Goal: Browse casually: Explore the website without a specific task or goal

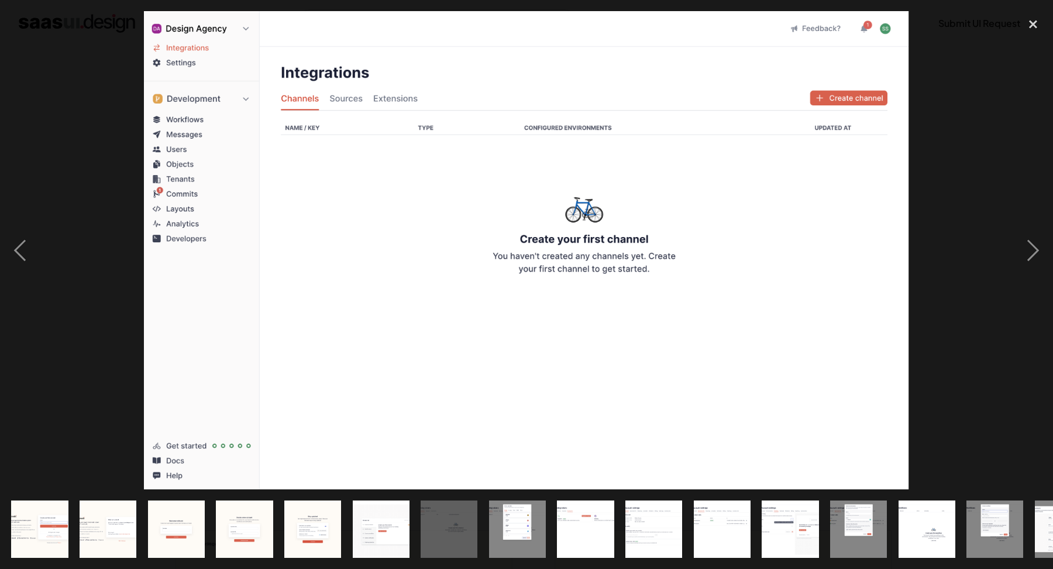
scroll to position [921, 0]
click at [1020, 245] on div "next image" at bounding box center [1033, 249] width 40 height 477
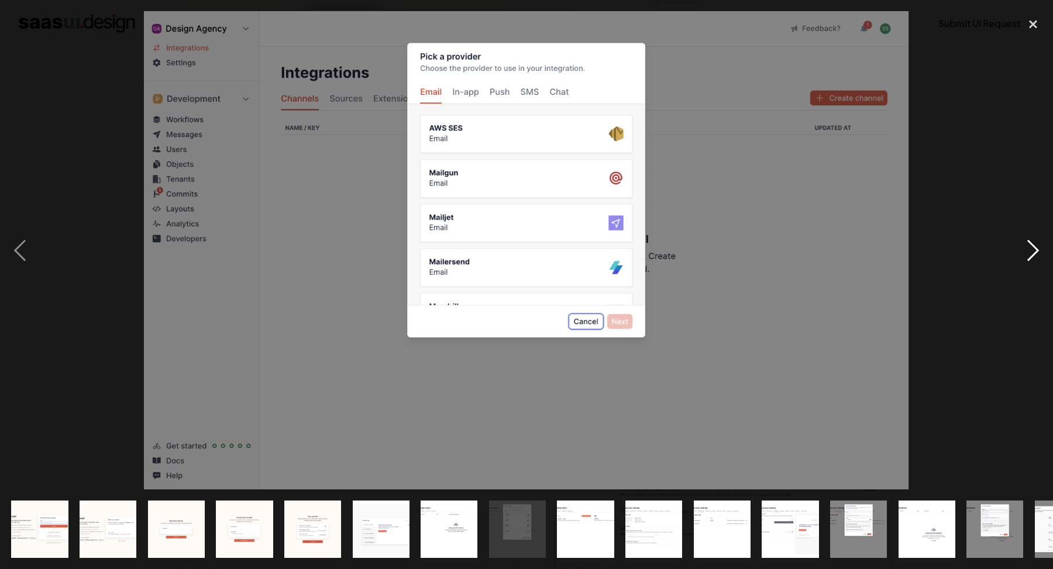
click at [1020, 245] on div "next image" at bounding box center [1033, 249] width 40 height 477
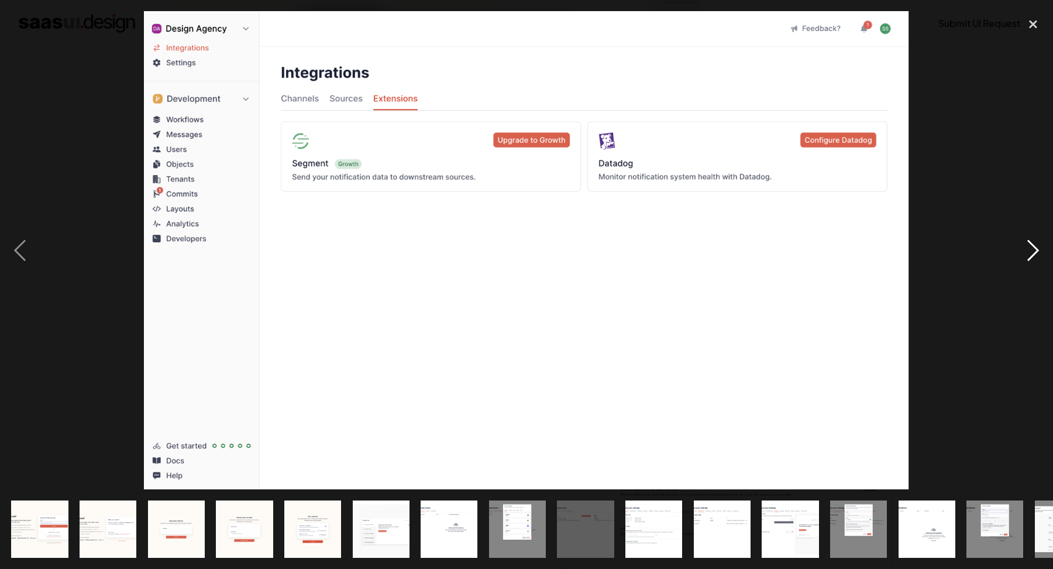
click at [1020, 245] on div "next image" at bounding box center [1033, 249] width 40 height 477
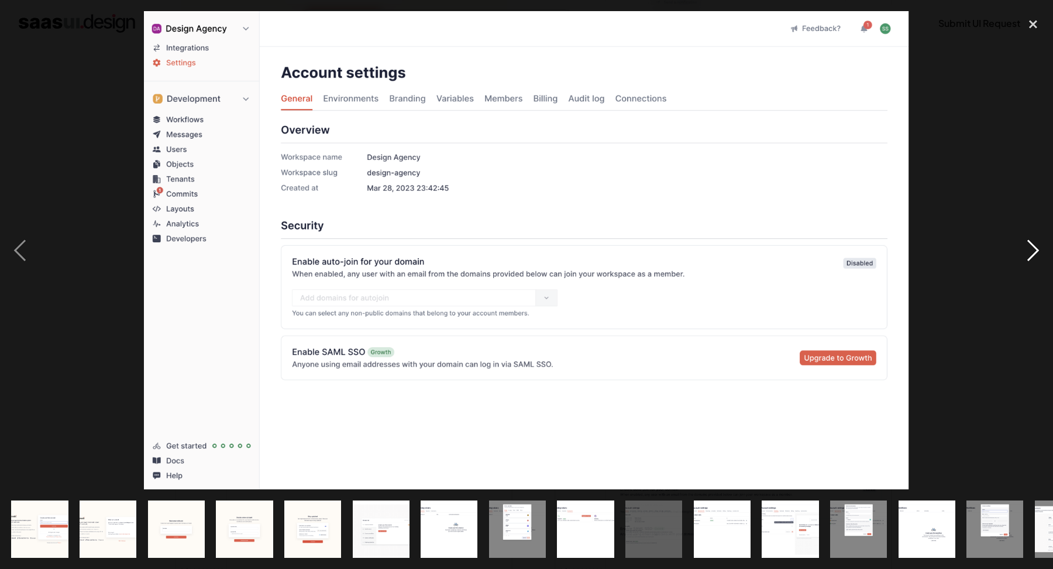
click at [1020, 245] on div "next image" at bounding box center [1033, 249] width 40 height 477
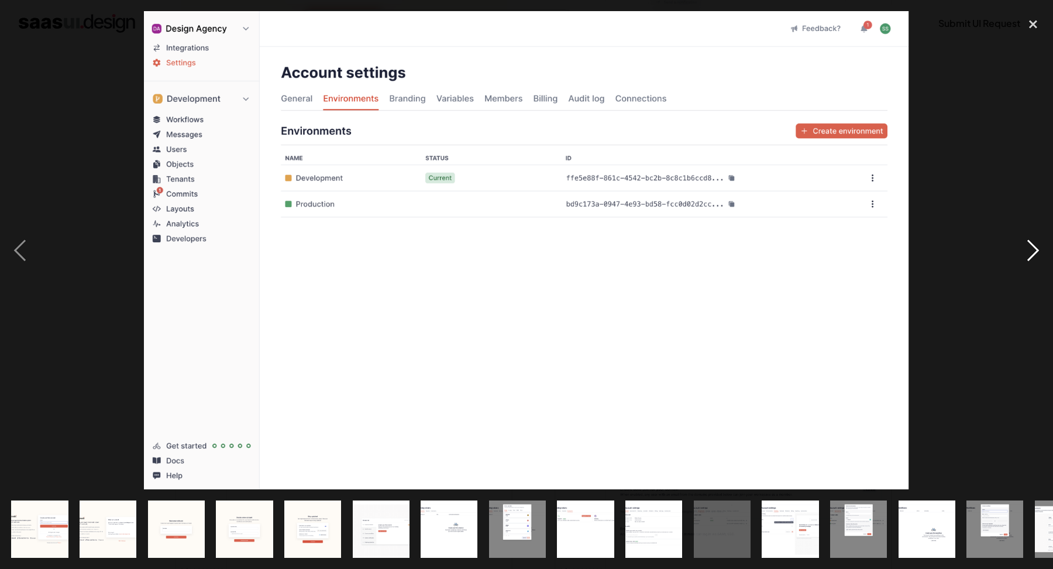
click at [1020, 245] on div "next image" at bounding box center [1033, 249] width 40 height 477
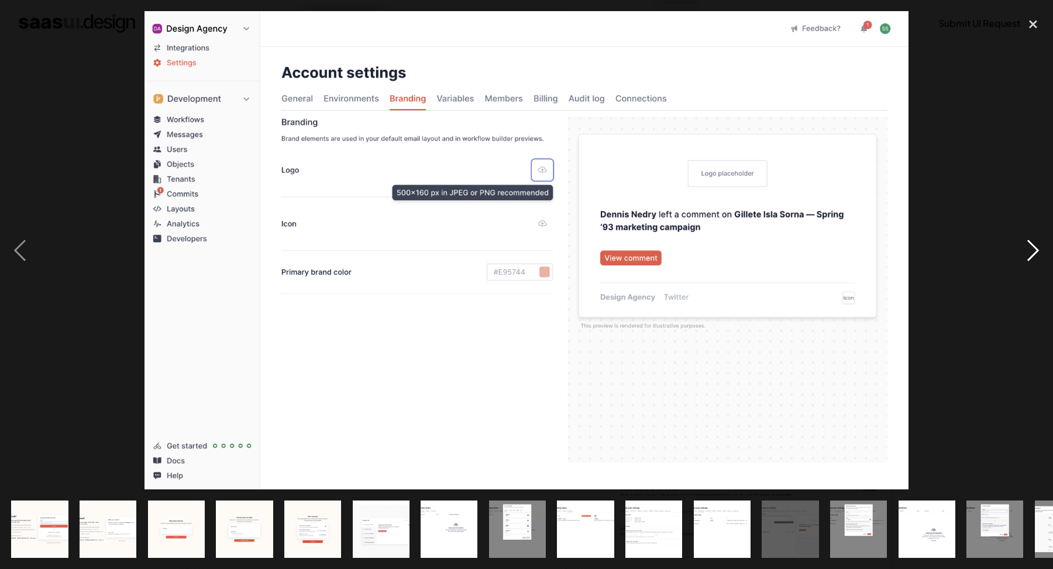
click at [1020, 245] on div "next image" at bounding box center [1033, 249] width 40 height 477
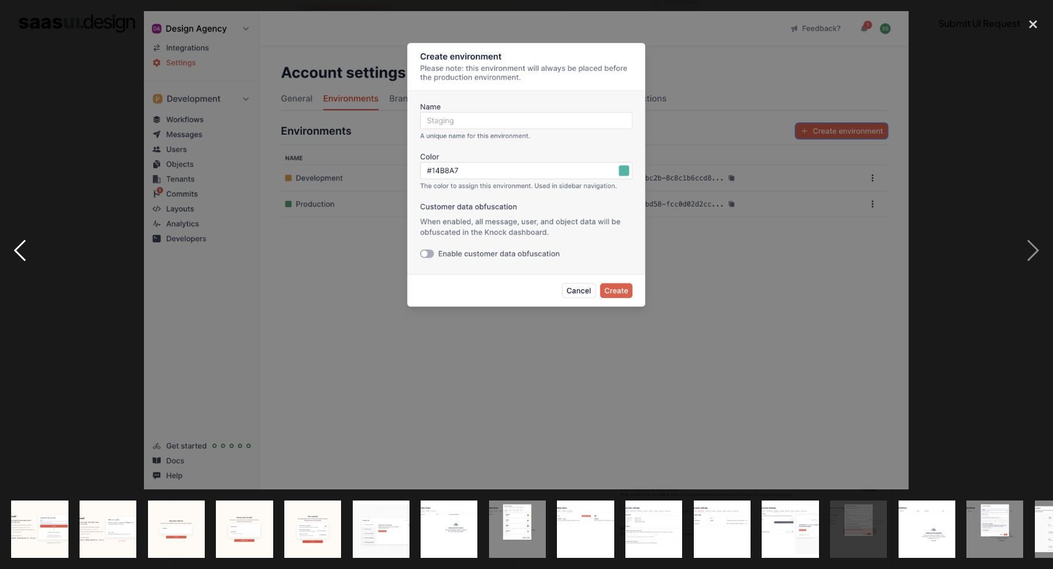
click at [22, 252] on div "previous image" at bounding box center [20, 249] width 40 height 477
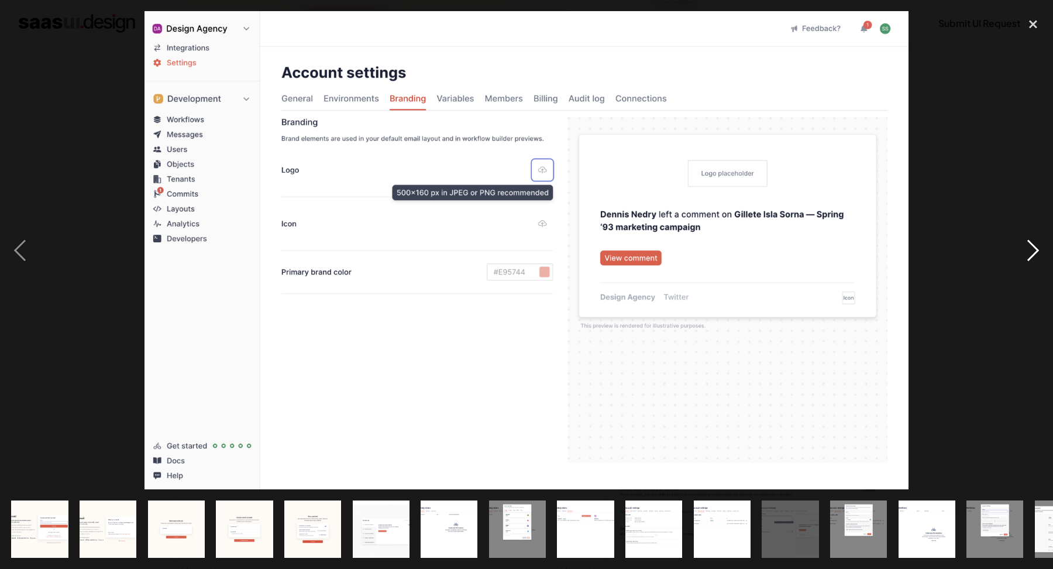
click at [1036, 243] on div "next image" at bounding box center [1033, 249] width 40 height 477
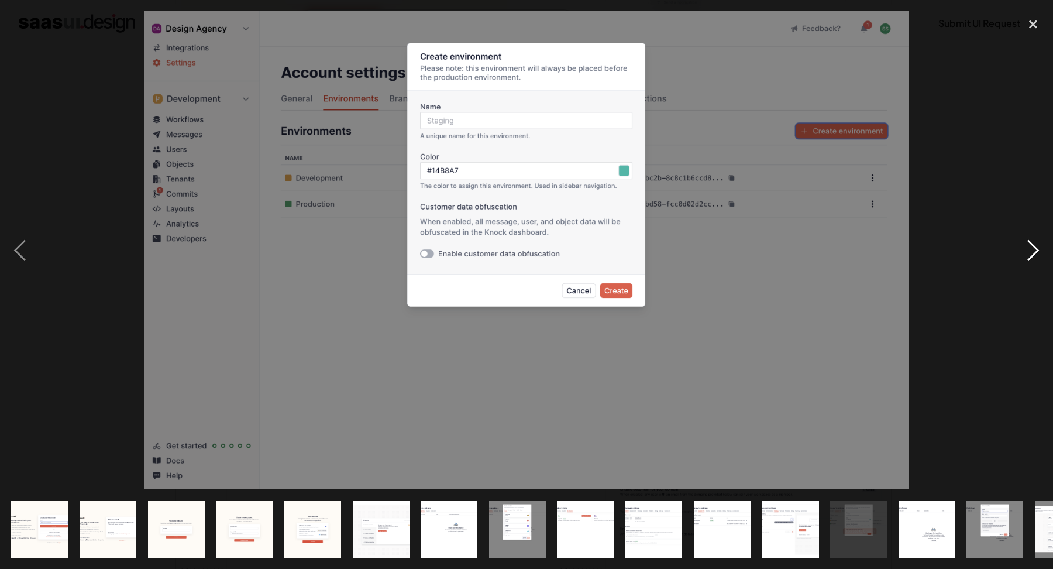
click at [1036, 243] on div "next image" at bounding box center [1033, 249] width 40 height 477
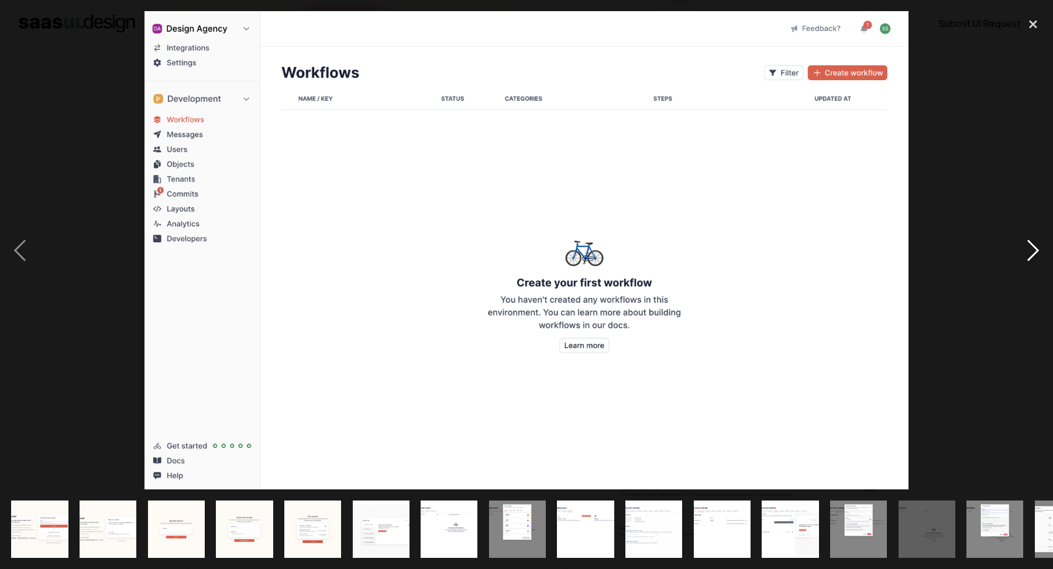
click at [1036, 243] on div "next image" at bounding box center [1033, 249] width 40 height 477
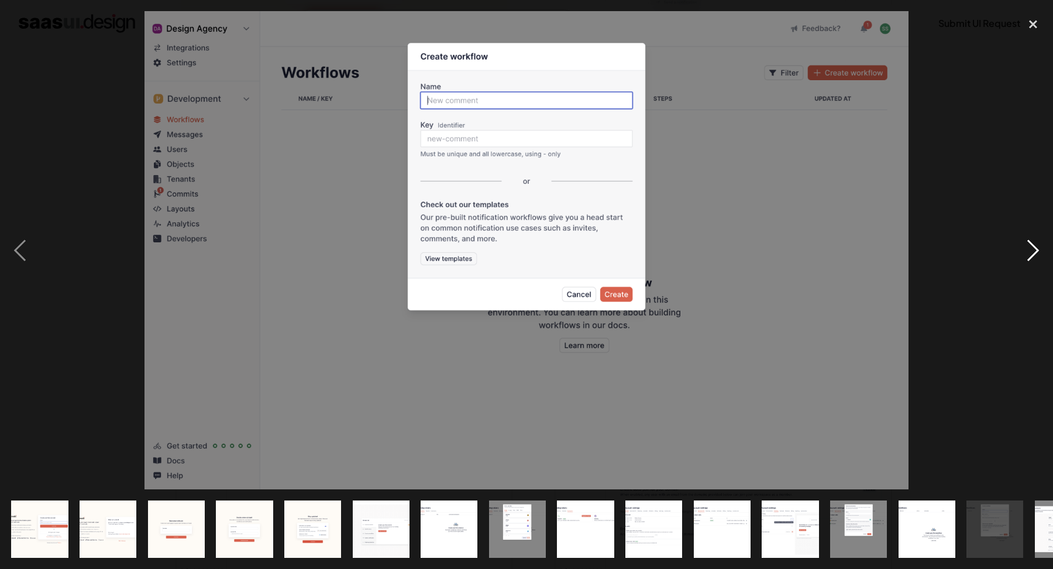
click at [1036, 243] on div "next image" at bounding box center [1033, 249] width 40 height 477
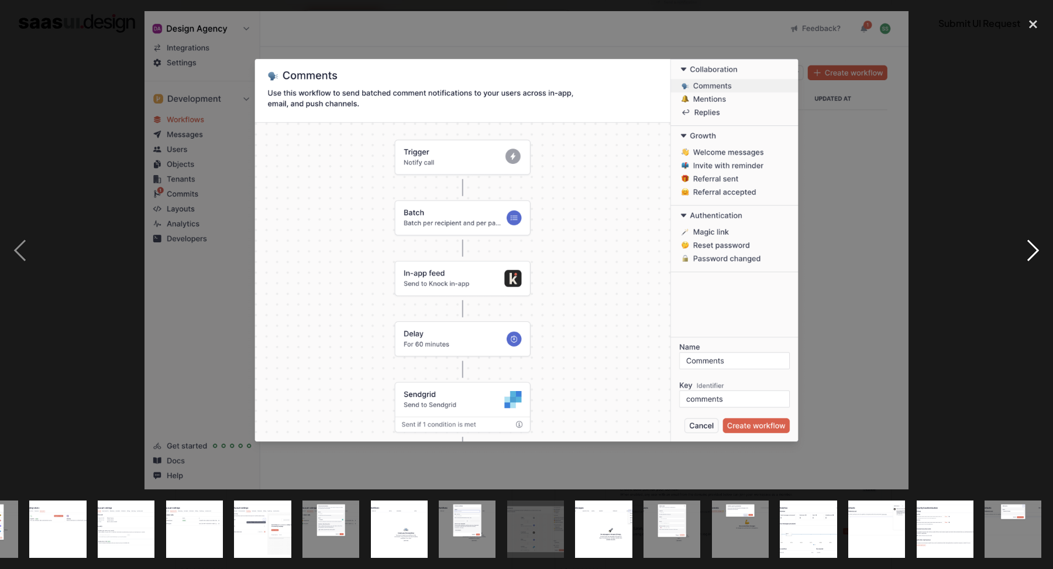
scroll to position [0, 528]
click at [1036, 243] on div "next image" at bounding box center [1033, 249] width 40 height 477
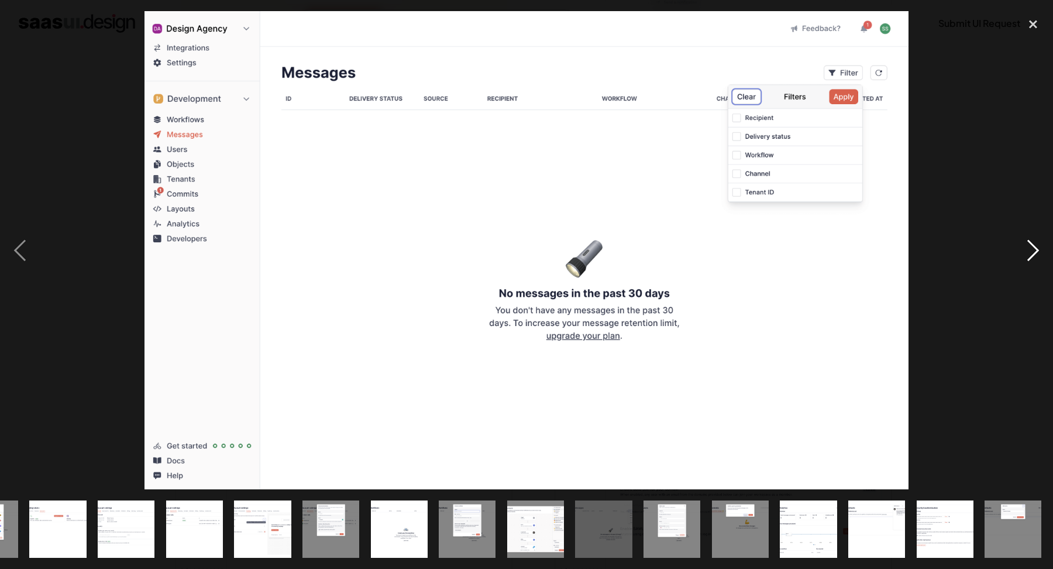
click at [1036, 243] on div "next image" at bounding box center [1033, 249] width 40 height 477
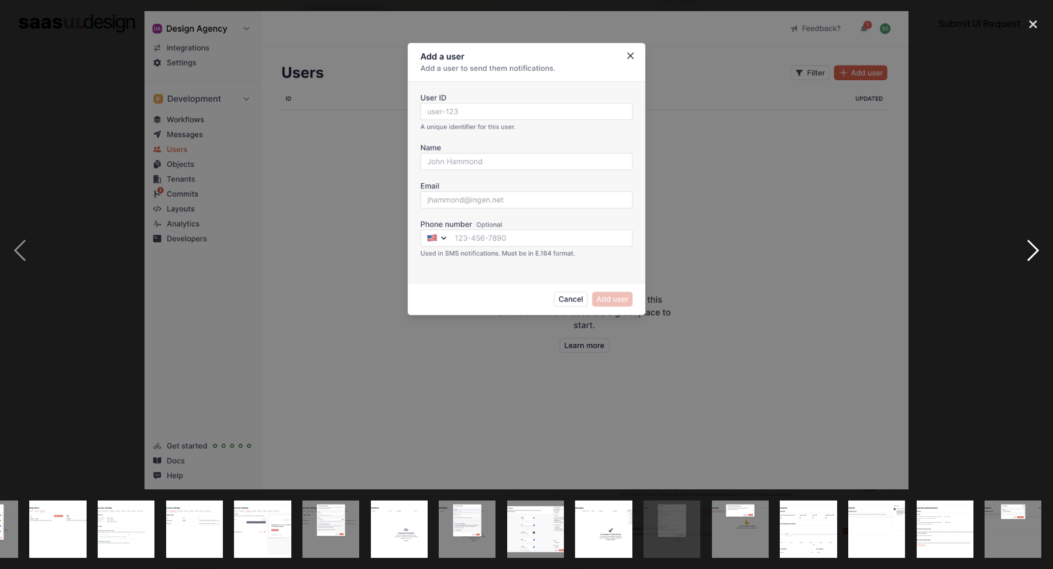
click at [1036, 243] on div "next image" at bounding box center [1033, 249] width 40 height 477
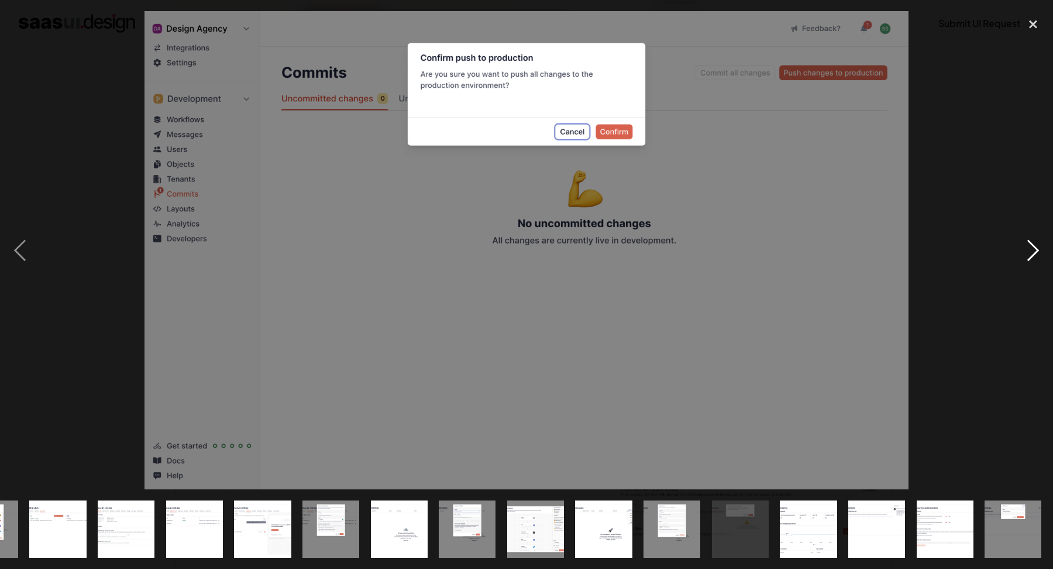
click at [1036, 243] on div "next image" at bounding box center [1033, 249] width 40 height 477
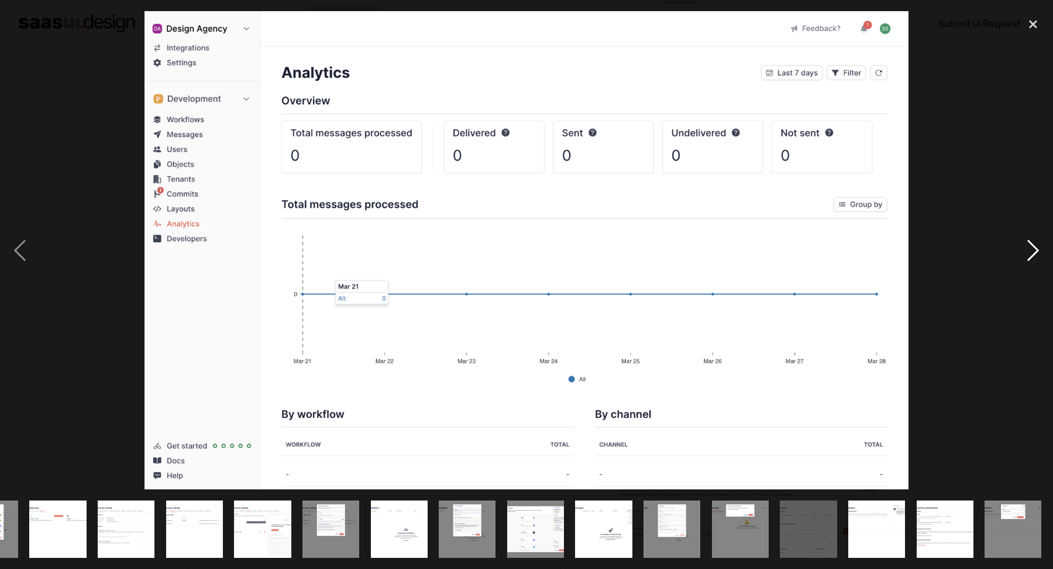
click at [1039, 257] on div "next image" at bounding box center [1033, 249] width 40 height 477
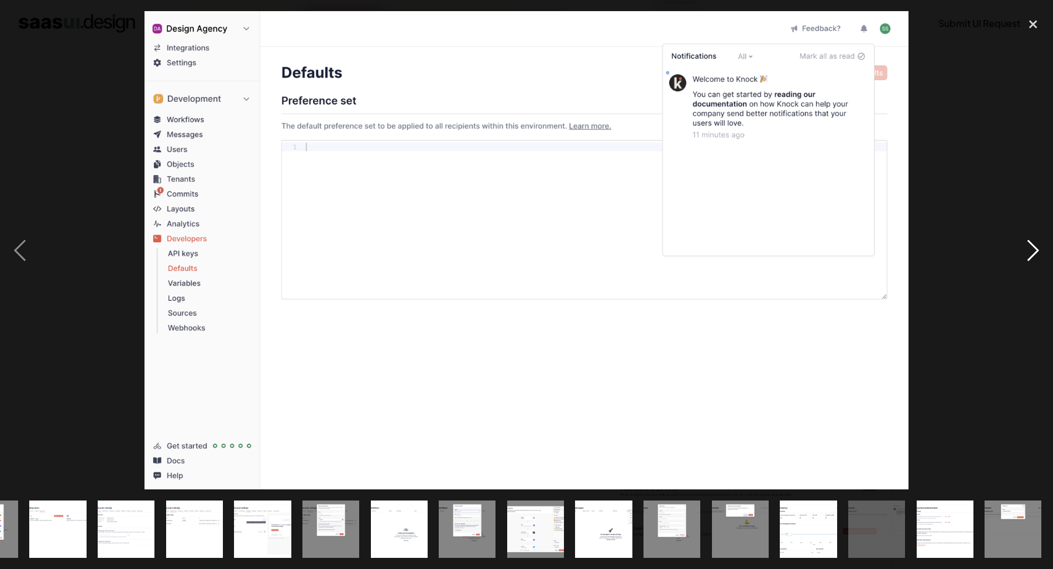
click at [1039, 257] on div "next image" at bounding box center [1033, 249] width 40 height 477
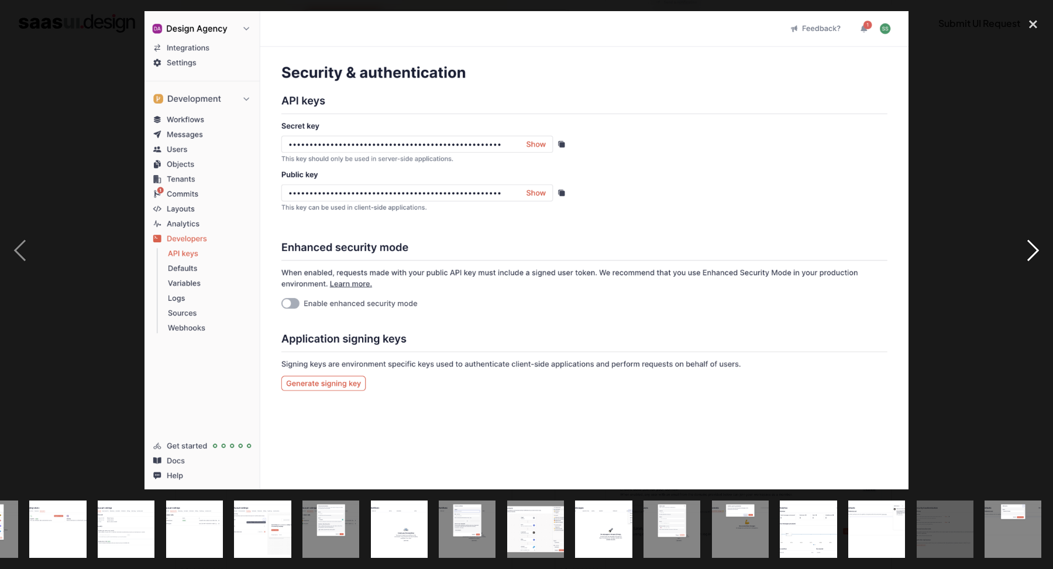
click at [1039, 257] on div "next image" at bounding box center [1033, 249] width 40 height 477
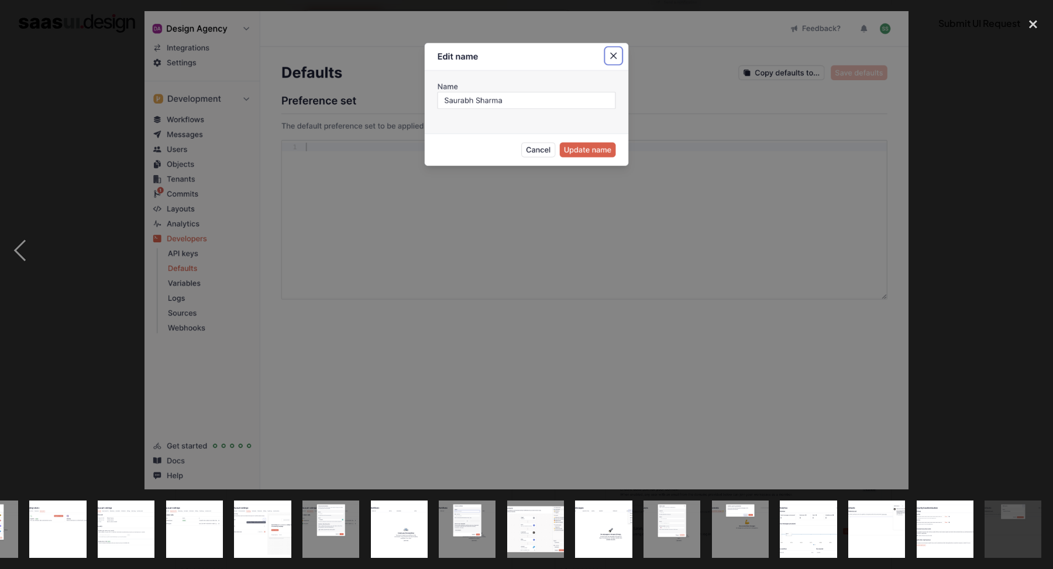
click at [1039, 257] on div "next image" at bounding box center [1033, 249] width 40 height 477
click at [26, 248] on div "previous image" at bounding box center [20, 249] width 40 height 477
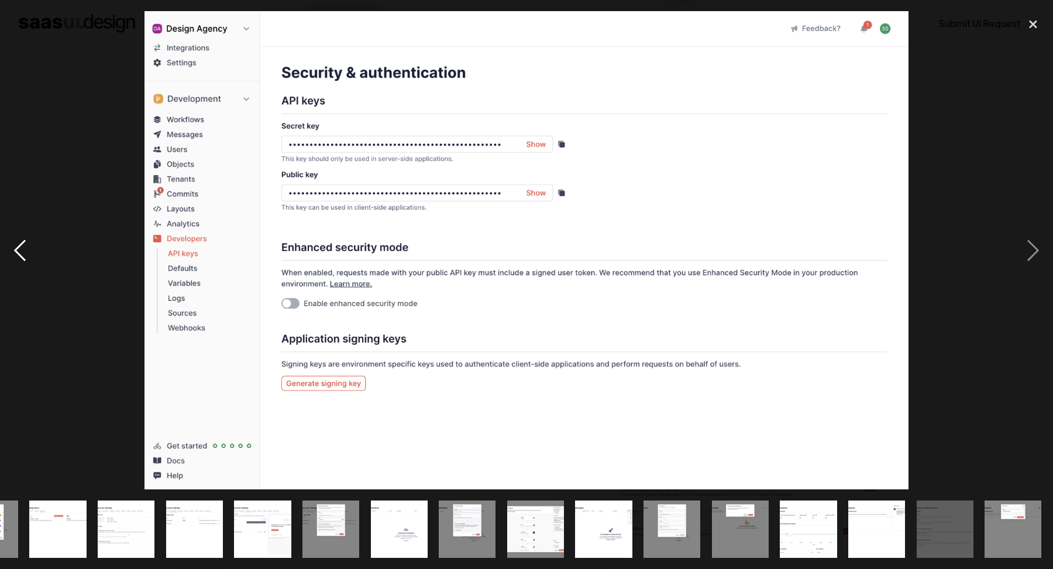
click at [26, 248] on div "previous image" at bounding box center [20, 249] width 40 height 477
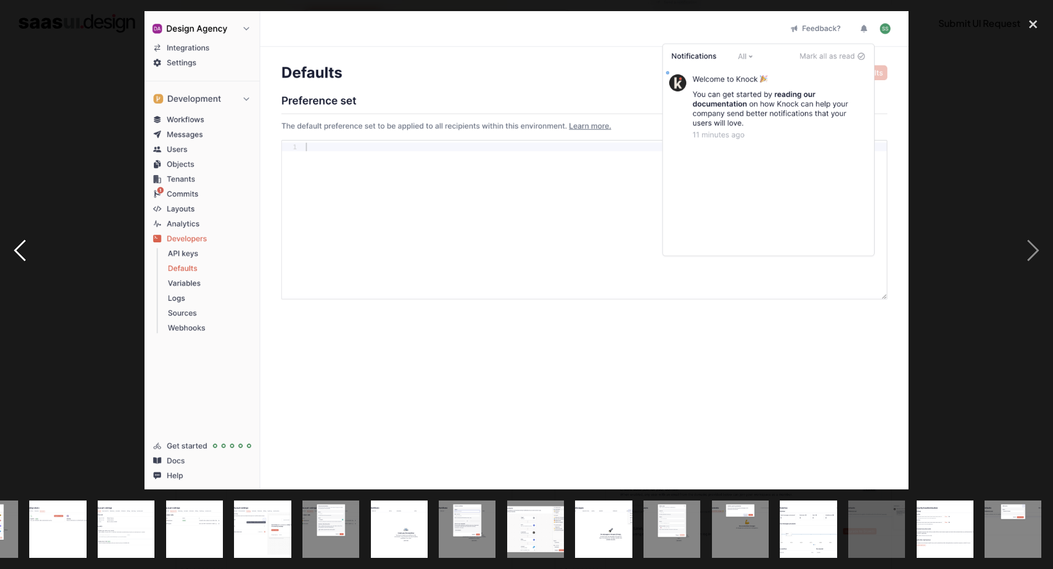
click at [26, 248] on div "previous image" at bounding box center [20, 249] width 40 height 477
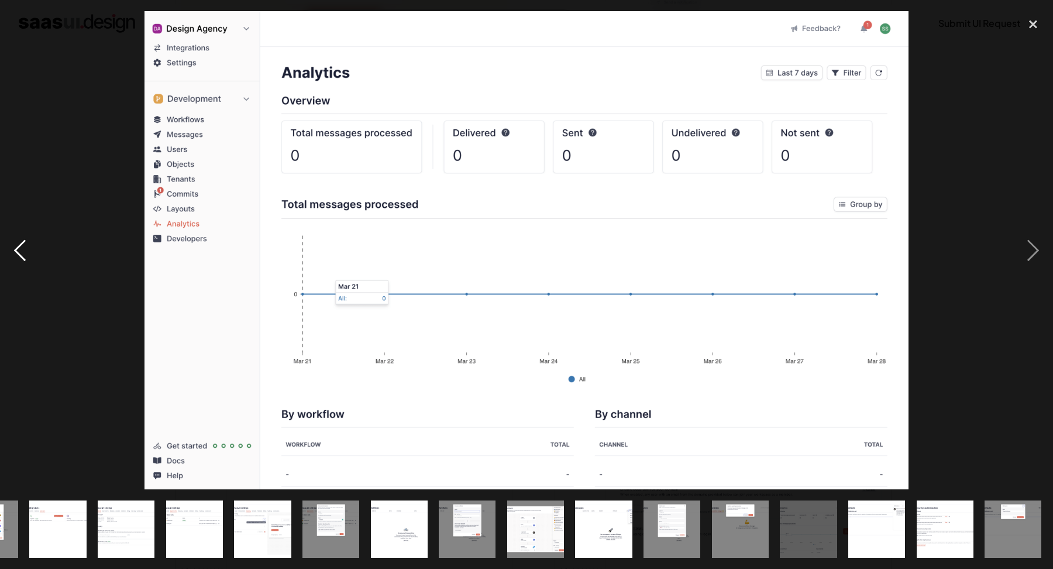
click at [27, 248] on div "previous image" at bounding box center [20, 249] width 40 height 477
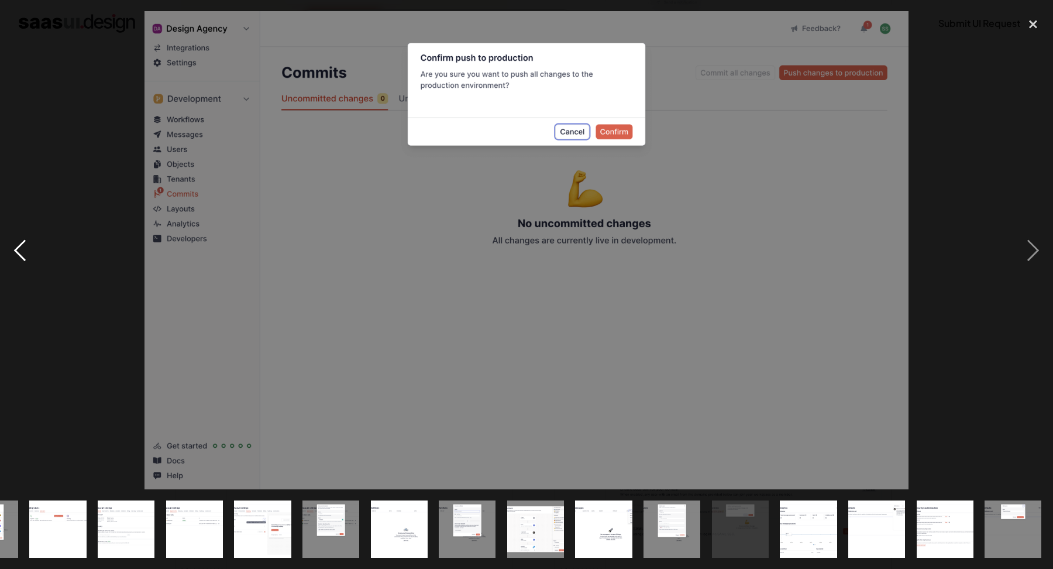
click at [27, 248] on div "previous image" at bounding box center [20, 249] width 40 height 477
